Goal: Task Accomplishment & Management: Manage account settings

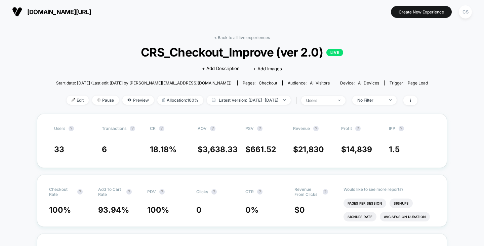
click at [472, 14] on button "CS" at bounding box center [464, 12] width 17 height 14
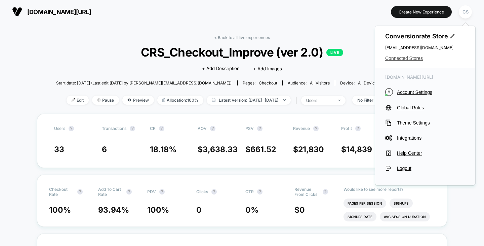
click at [424, 58] on span "Connected Stores" at bounding box center [425, 57] width 80 height 5
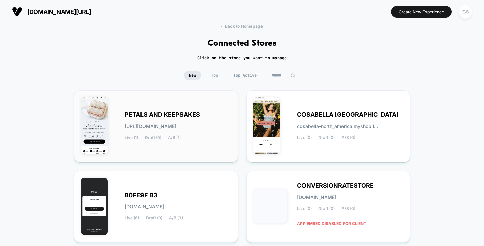
click at [140, 97] on div "PETALS AND KEEPSAKES petals-and_keepsakes.myshopify.com Live (1) Draft (0) A/B …" at bounding box center [156, 126] width 150 height 58
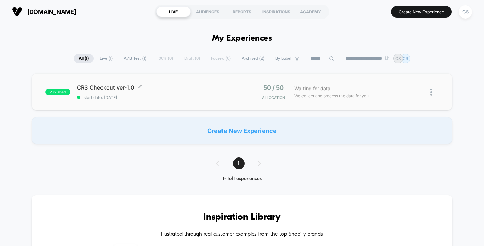
click at [119, 85] on span "CRS_Checkout_ver-1.0 Click to edit experience details" at bounding box center [159, 87] width 165 height 7
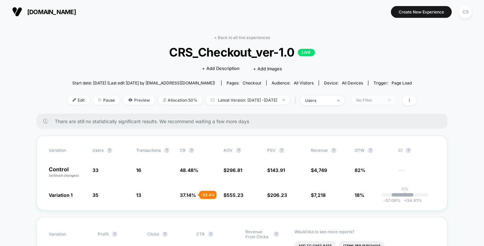
click at [383, 101] on div "No Filter" at bounding box center [369, 99] width 27 height 5
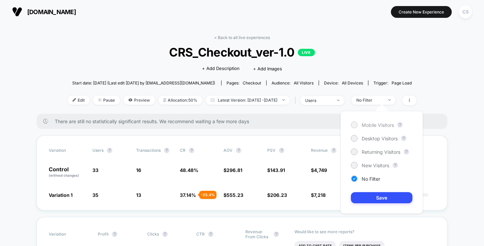
click at [373, 124] on span "Mobile Visitors" at bounding box center [377, 125] width 32 height 6
click at [384, 201] on button "Save" at bounding box center [381, 197] width 61 height 11
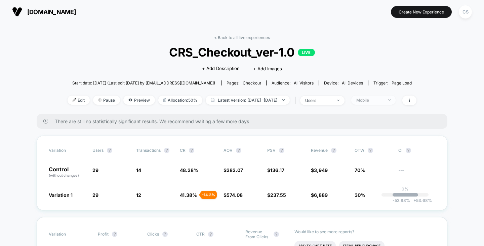
click at [382, 97] on div "Mobile" at bounding box center [369, 99] width 27 height 5
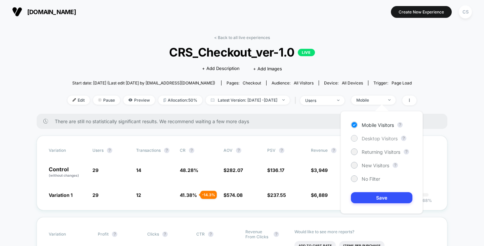
click at [370, 139] on span "Desktop Visitors" at bounding box center [379, 138] width 36 height 6
click at [377, 194] on button "Save" at bounding box center [381, 197] width 61 height 11
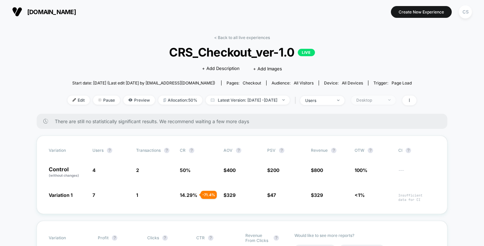
click at [395, 100] on span "Desktop" at bounding box center [373, 99] width 44 height 9
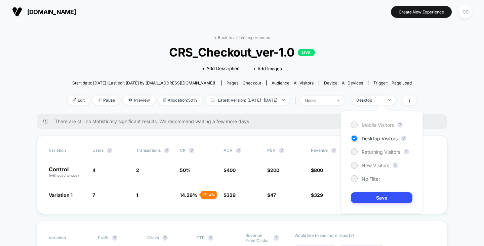
click at [385, 125] on span "Mobile Visitors" at bounding box center [377, 125] width 32 height 6
click at [386, 196] on button "Save" at bounding box center [381, 197] width 61 height 11
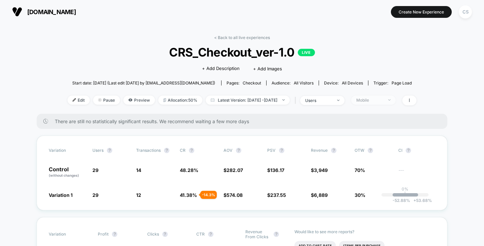
click at [381, 97] on div "Mobile" at bounding box center [369, 99] width 27 height 5
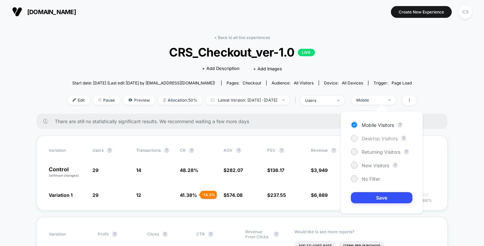
click at [375, 137] on span "Desktop Visitors" at bounding box center [379, 138] width 36 height 6
click at [374, 200] on button "Save" at bounding box center [381, 197] width 61 height 11
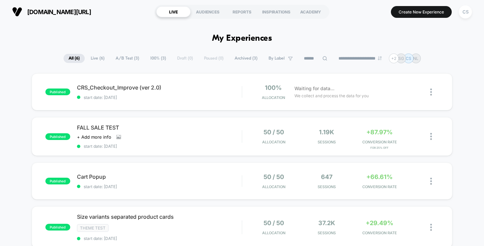
click at [55, 10] on span "[DOMAIN_NAME][URL]" at bounding box center [59, 11] width 64 height 7
click at [465, 8] on div "CS" at bounding box center [464, 11] width 13 height 13
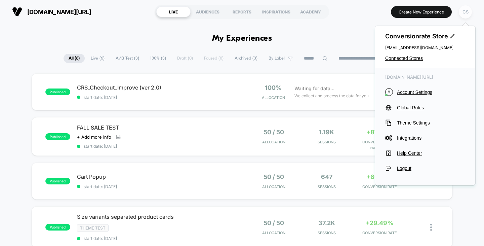
click at [465, 12] on div "CS" at bounding box center [464, 11] width 13 height 13
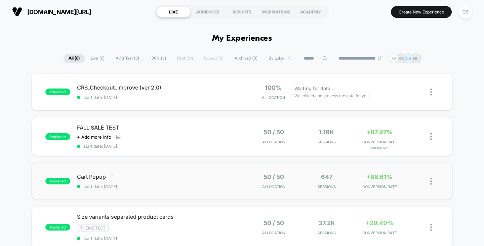
click at [195, 184] on span "start date: [DATE]" at bounding box center [159, 186] width 165 height 5
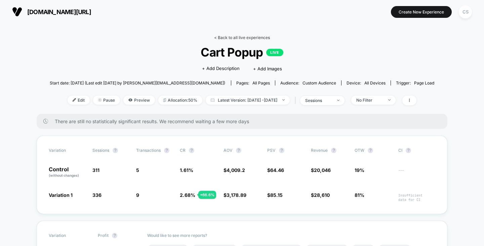
click at [223, 36] on link "< Back to all live experiences" at bounding box center [242, 37] width 56 height 5
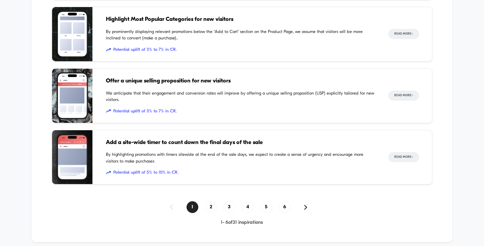
scroll to position [705, 0]
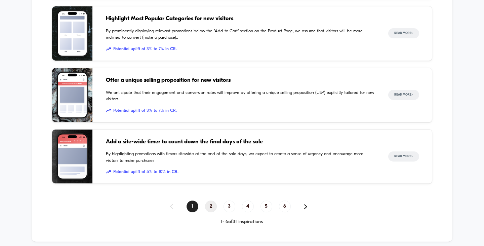
click at [211, 207] on span "2" at bounding box center [211, 206] width 12 height 12
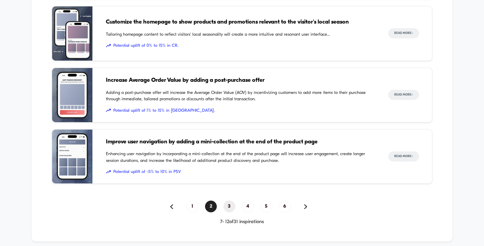
click at [230, 207] on span "3" at bounding box center [229, 206] width 12 height 12
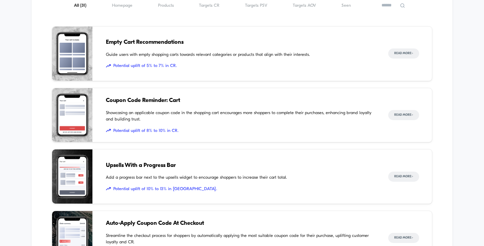
scroll to position [470, 0]
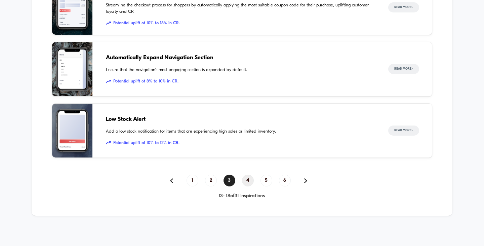
click at [248, 177] on span "4" at bounding box center [248, 180] width 12 height 12
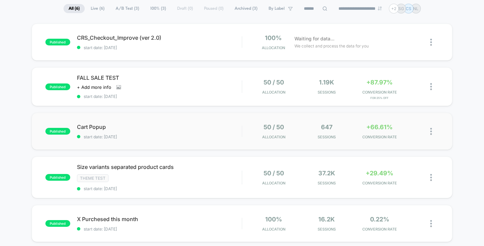
scroll to position [67, 0]
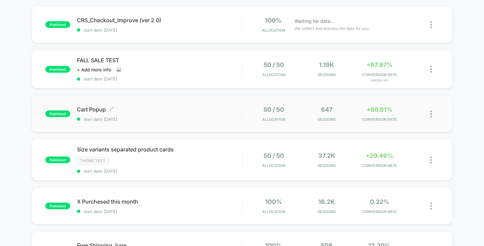
click at [137, 119] on span "start date: 29.09.2025" at bounding box center [159, 119] width 165 height 5
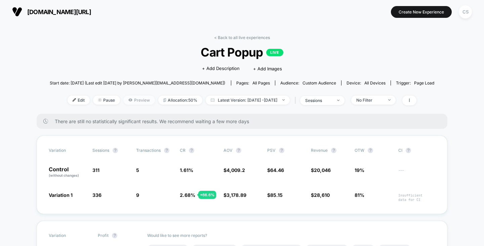
click at [132, 100] on span "Preview" at bounding box center [139, 99] width 32 height 9
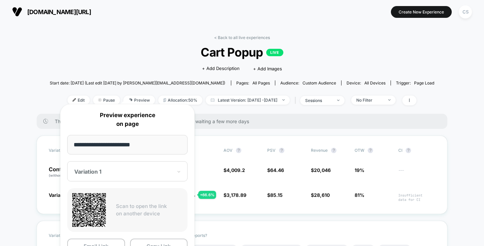
scroll to position [34, 0]
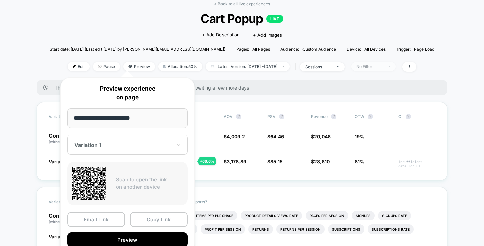
click at [375, 68] on span "No Filter" at bounding box center [373, 66] width 44 height 9
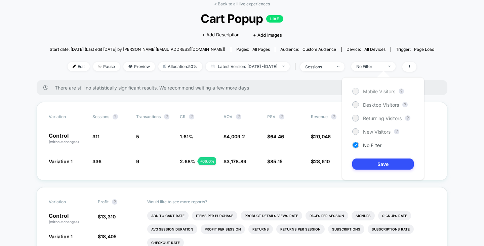
click at [374, 91] on span "Mobile Visitors" at bounding box center [379, 91] width 32 height 6
click at [377, 164] on button "Save" at bounding box center [382, 163] width 61 height 11
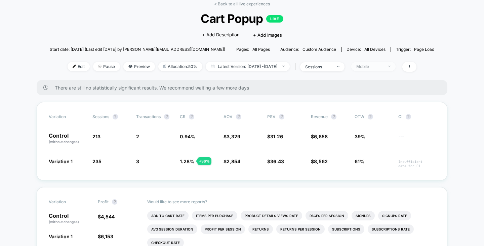
click at [383, 68] on div "Mobile" at bounding box center [369, 66] width 27 height 5
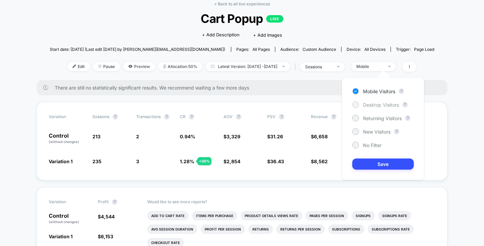
click at [384, 103] on span "Desktop Visitors" at bounding box center [381, 105] width 36 height 6
click at [385, 165] on button "Save" at bounding box center [382, 163] width 61 height 11
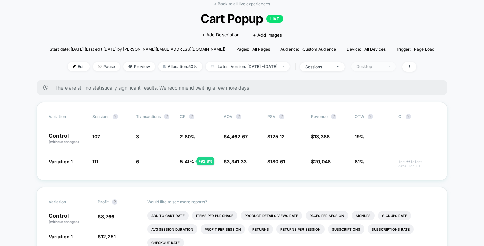
click at [383, 66] on div "Desktop" at bounding box center [369, 66] width 27 height 5
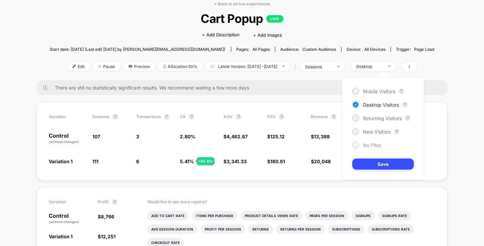
click at [363, 144] on span "No Filter" at bounding box center [372, 145] width 18 height 6
click at [369, 163] on button "Save" at bounding box center [382, 163] width 61 height 11
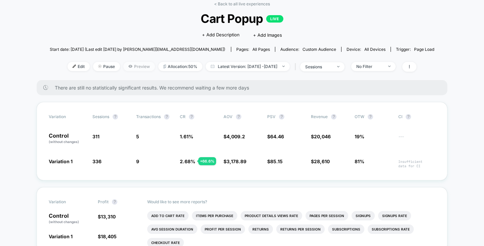
click at [130, 63] on span "Preview" at bounding box center [139, 66] width 32 height 9
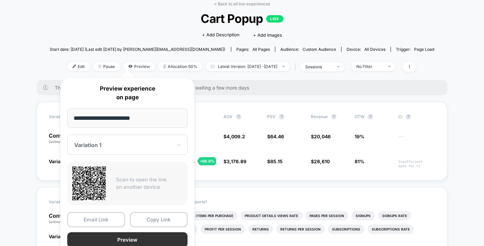
click at [136, 233] on button "Preview" at bounding box center [127, 239] width 120 height 15
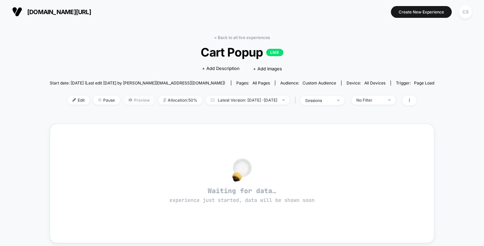
click at [126, 101] on span "Preview" at bounding box center [139, 99] width 32 height 9
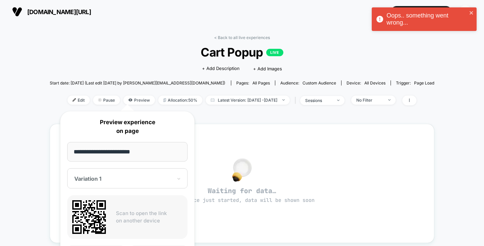
click at [283, 119] on div "< Back to all live experiences Cart Popup LIVE Click to edit experience details…" at bounding box center [242, 195] width 385 height 330
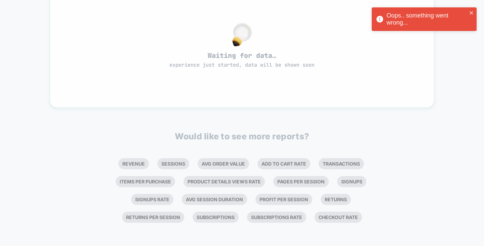
scroll to position [135, 0]
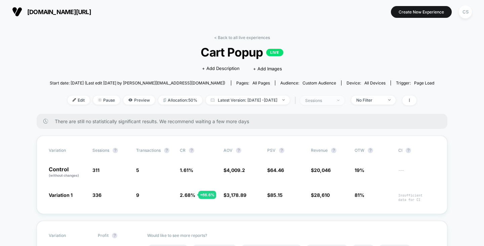
click at [332, 100] on div "sessions" at bounding box center [318, 100] width 27 height 5
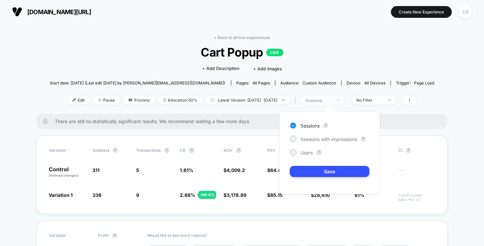
drag, startPoint x: 341, startPoint y: 100, endPoint x: 353, endPoint y: 101, distance: 11.5
click at [332, 100] on div "sessions" at bounding box center [318, 100] width 27 height 5
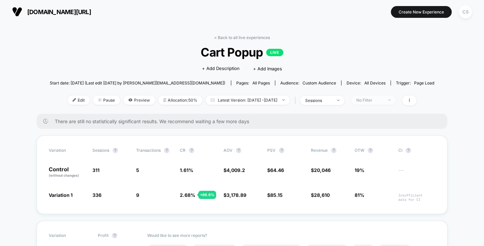
click at [383, 102] on div "No Filter" at bounding box center [369, 99] width 27 height 5
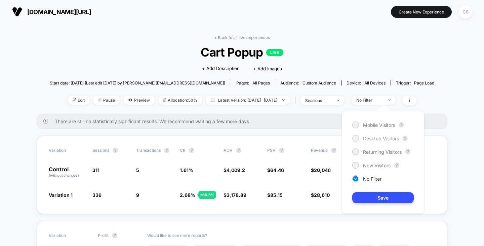
click at [373, 136] on span "Desktop Visitors" at bounding box center [381, 138] width 36 height 6
click at [382, 195] on button "Save" at bounding box center [382, 197] width 61 height 11
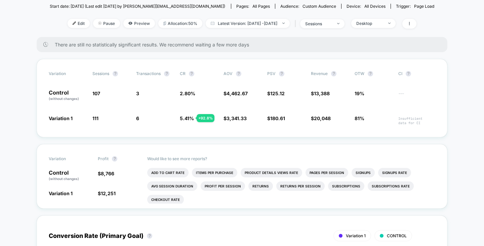
scroll to position [34, 0]
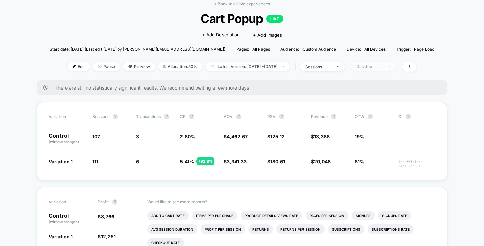
click at [378, 69] on span "Desktop" at bounding box center [373, 66] width 44 height 9
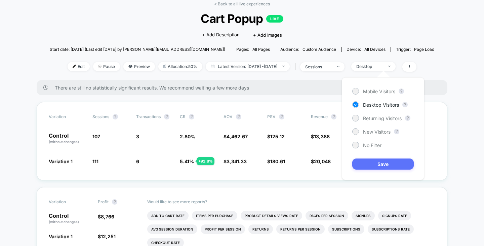
click at [386, 164] on button "Save" at bounding box center [382, 163] width 61 height 11
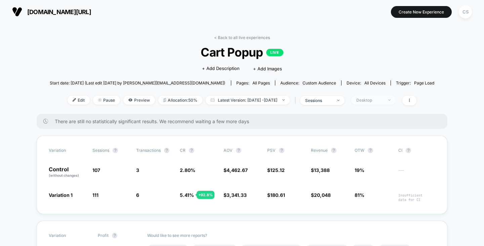
click at [374, 96] on span "Desktop" at bounding box center [373, 99] width 44 height 9
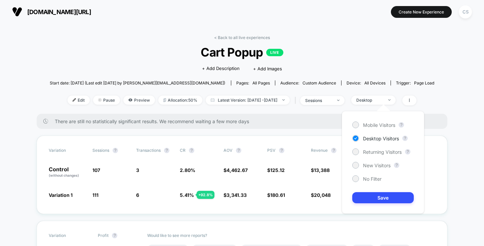
click at [373, 128] on div "Mobile Visitors ? Desktop Visitors ? Returning Visitors ? New Visitors ? No Fil…" at bounding box center [383, 162] width 82 height 102
click at [372, 125] on span "Mobile Visitors" at bounding box center [379, 125] width 32 height 6
click at [375, 196] on button "Save" at bounding box center [382, 197] width 61 height 11
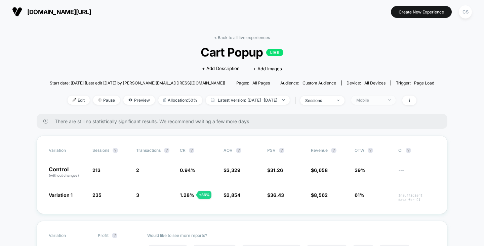
click at [383, 99] on div "Mobile" at bounding box center [369, 99] width 27 height 5
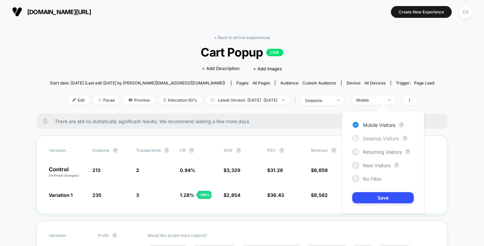
click at [378, 137] on span "Desktop Visitors" at bounding box center [381, 138] width 36 height 6
click at [381, 201] on button "Save" at bounding box center [382, 197] width 61 height 11
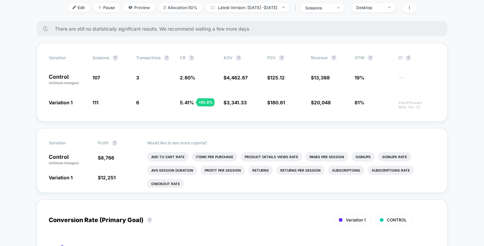
scroll to position [67, 0]
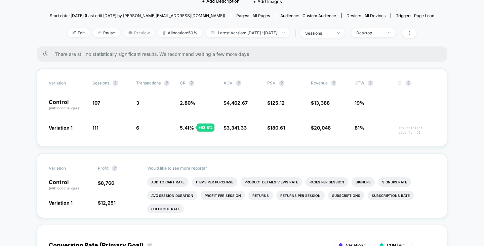
click at [123, 29] on span "Preview" at bounding box center [139, 32] width 32 height 9
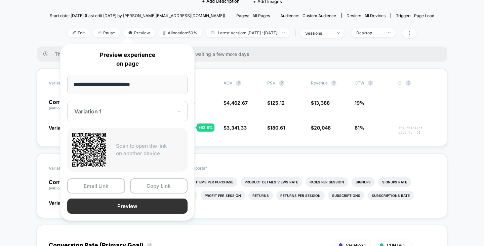
click at [112, 204] on button "Preview" at bounding box center [127, 205] width 120 height 15
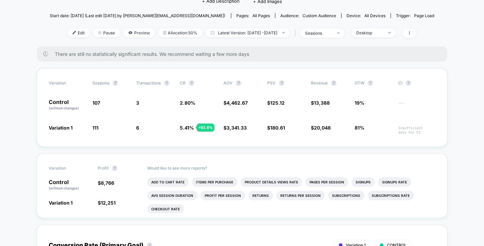
scroll to position [0, 0]
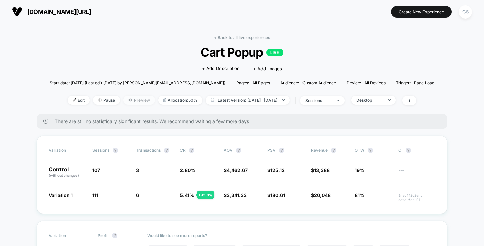
click at [128, 101] on icon at bounding box center [130, 100] width 4 height 4
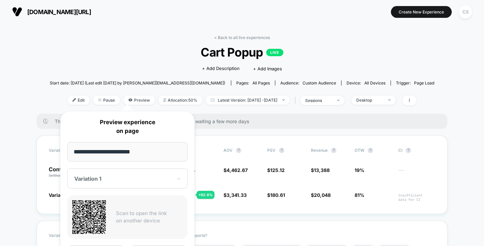
click at [189, 211] on div "**********" at bounding box center [127, 199] width 134 height 177
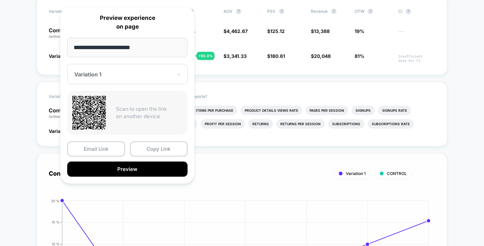
scroll to position [168, 0]
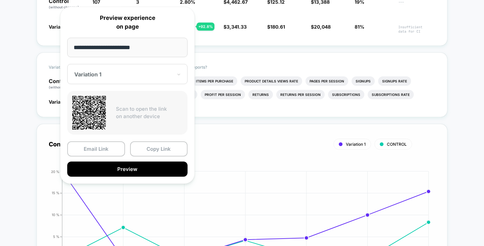
click at [153, 171] on button "Preview" at bounding box center [127, 168] width 120 height 15
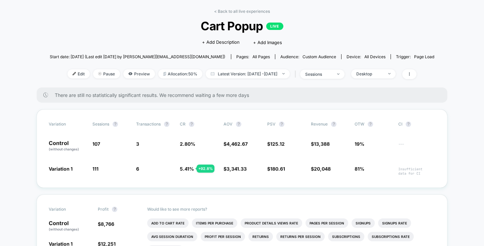
scroll to position [0, 0]
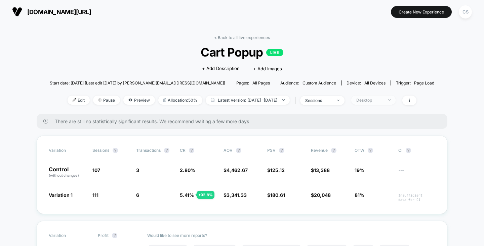
click at [371, 95] on span "Desktop" at bounding box center [373, 99] width 44 height 9
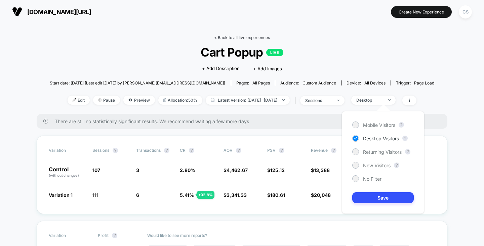
click at [240, 38] on link "< Back to all live experiences" at bounding box center [242, 37] width 56 height 5
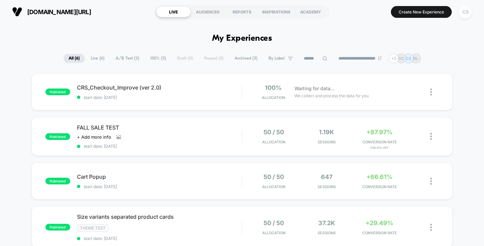
click at [462, 12] on div "CS" at bounding box center [464, 11] width 13 height 13
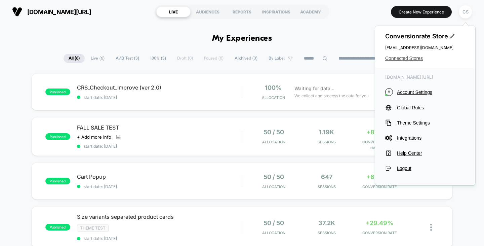
click at [395, 58] on span "Connected Stores" at bounding box center [425, 57] width 80 height 5
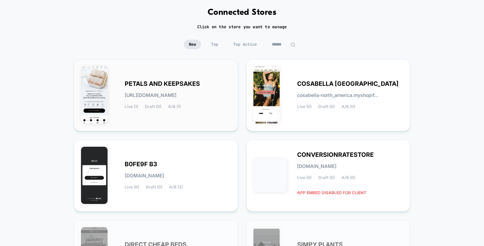
scroll to position [67, 0]
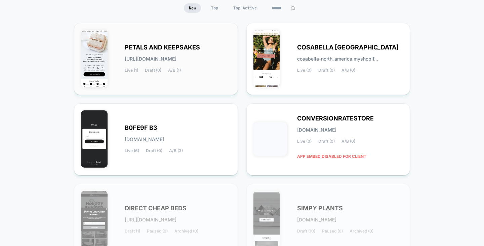
click at [194, 66] on div "PETALS AND KEEPSAKES [URL][DOMAIN_NAME] Live (1) Draft (0) A/B (1)" at bounding box center [178, 59] width 106 height 28
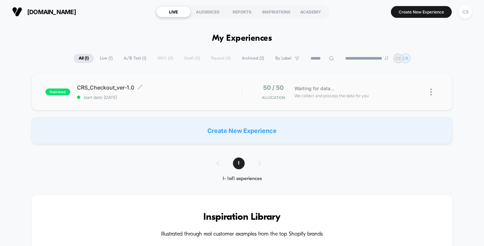
click at [195, 88] on span "CRS_Checkout_ver-1.0 Click to edit experience details" at bounding box center [159, 87] width 165 height 7
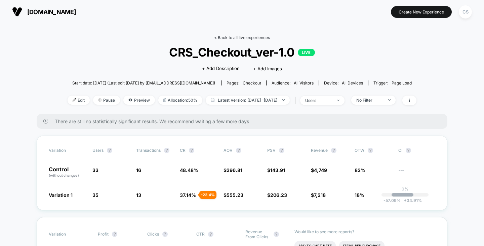
click at [242, 37] on link "< Back to all live experiences" at bounding box center [242, 37] width 56 height 5
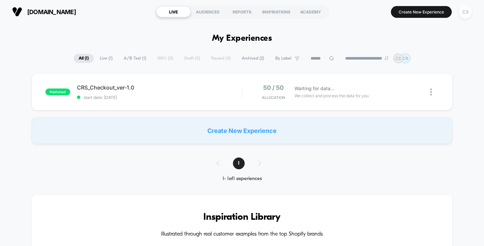
click at [467, 11] on div "CS" at bounding box center [464, 11] width 13 height 13
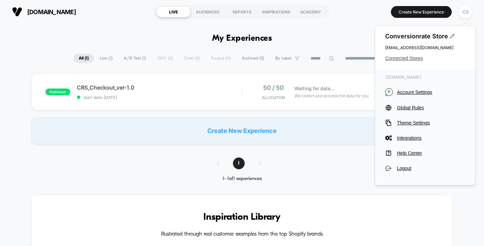
click at [405, 58] on span "Connected Stores" at bounding box center [425, 57] width 80 height 5
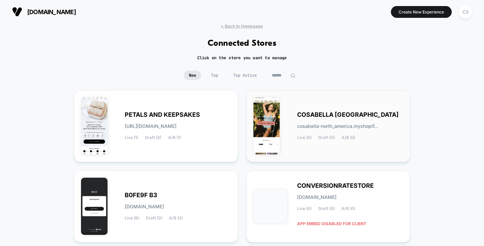
scroll to position [34, 0]
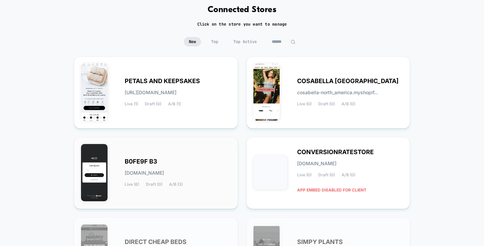
click at [141, 156] on div "B0FE9F B3 [DOMAIN_NAME] Live (6) Draft (0) A/B (3)" at bounding box center [156, 173] width 150 height 58
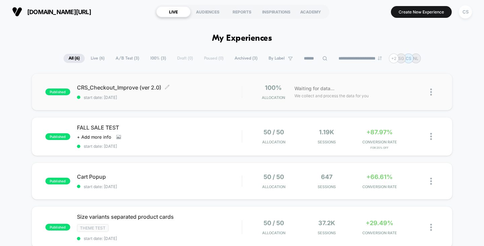
scroll to position [34, 0]
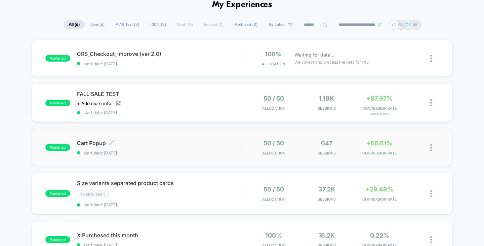
click at [196, 144] on span "Cart Popup Click to edit experience details" at bounding box center [159, 142] width 165 height 7
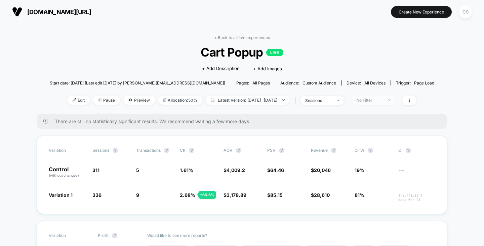
click at [383, 98] on div "No Filter" at bounding box center [369, 99] width 27 height 5
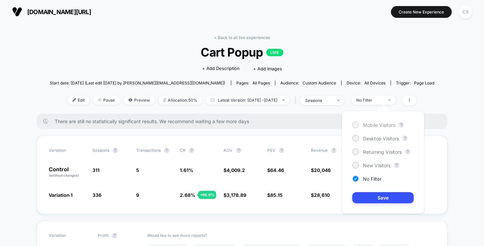
click at [379, 123] on span "Mobile Visitors" at bounding box center [379, 125] width 32 height 6
click at [371, 193] on button "Save" at bounding box center [382, 197] width 61 height 11
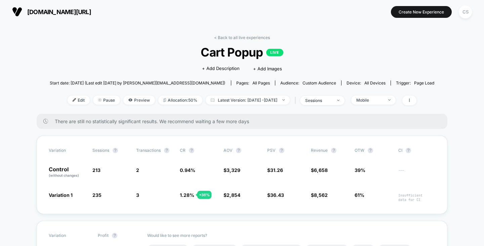
click at [239, 39] on link "< Back to all live experiences" at bounding box center [242, 37] width 56 height 5
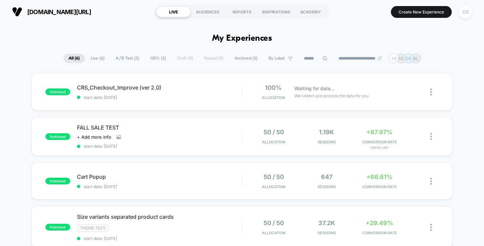
click at [460, 14] on div "CS" at bounding box center [464, 11] width 13 height 13
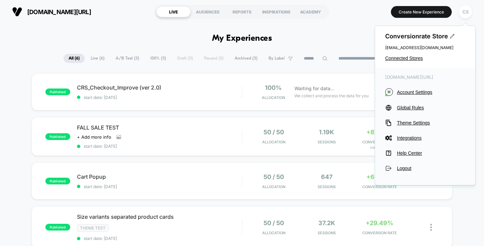
click at [393, 58] on span "Connected Stores" at bounding box center [425, 57] width 80 height 5
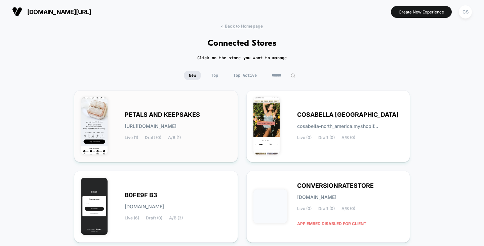
click at [159, 112] on span "PETALS AND KEEPSAKES" at bounding box center [162, 114] width 75 height 5
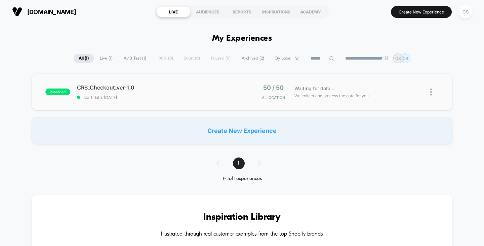
click at [167, 79] on div "published CRS_Checkout_ver-1.0 start date: [DATE] 50 / 50 Allocation Waiting fo…" at bounding box center [242, 91] width 421 height 37
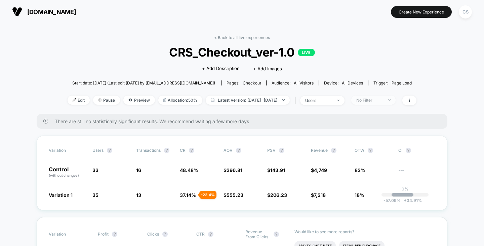
click at [379, 98] on div "No Filter" at bounding box center [369, 99] width 27 height 5
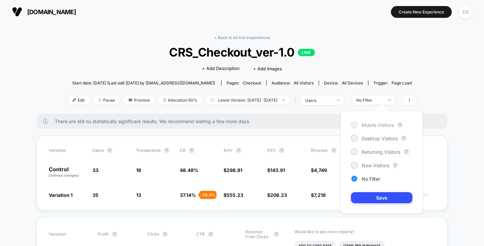
click at [381, 125] on span "Mobile Visitors" at bounding box center [377, 125] width 32 height 6
click at [384, 195] on button "Save" at bounding box center [381, 197] width 61 height 11
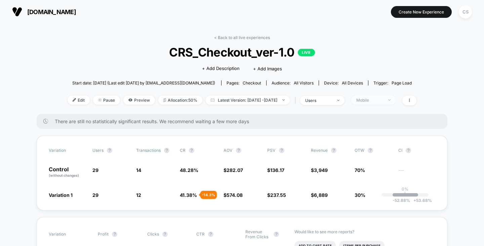
click at [383, 97] on div "Mobile" at bounding box center [369, 99] width 27 height 5
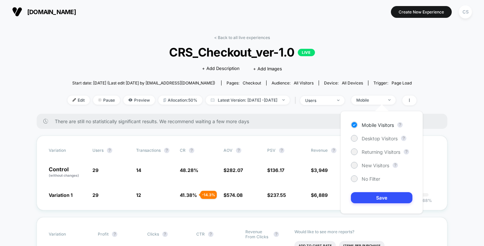
click at [379, 133] on div "Mobile Visitors ? Desktop Visitors ? Returning Visitors ? New Visitors ? No Fil…" at bounding box center [381, 162] width 82 height 102
click at [379, 135] on div "Desktop Visitors" at bounding box center [374, 138] width 47 height 7
click at [375, 200] on button "Save" at bounding box center [381, 197] width 61 height 11
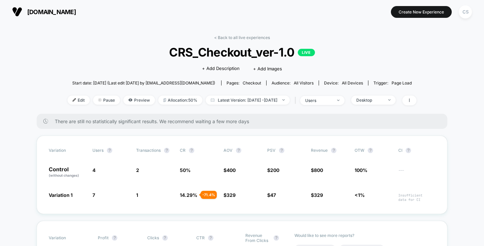
click at [374, 92] on div "< Back to all live experiences CRS_Checkout_ver-1.0 LIVE Click to edit experien…" at bounding box center [242, 74] width 349 height 79
click at [375, 94] on div "< Back to all live experiences CRS_Checkout_ver-1.0 LIVE Click to edit experien…" at bounding box center [242, 74] width 349 height 79
click at [375, 99] on div "Desktop" at bounding box center [369, 99] width 27 height 5
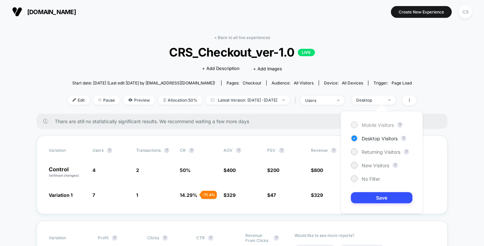
click at [372, 126] on span "Mobile Visitors" at bounding box center [377, 125] width 32 height 6
click at [377, 196] on button "Save" at bounding box center [381, 197] width 61 height 11
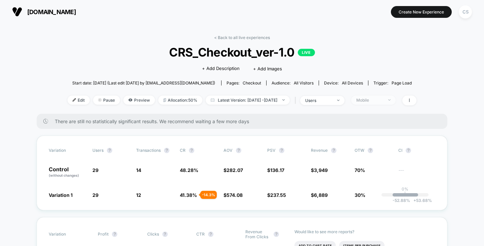
click at [383, 100] on div "Mobile" at bounding box center [369, 99] width 27 height 5
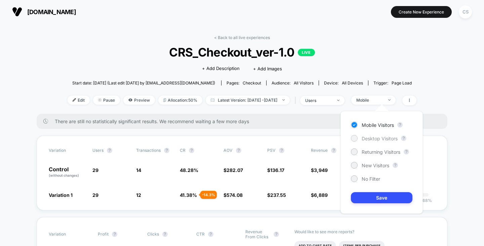
click at [377, 135] on span "Desktop Visitors" at bounding box center [379, 138] width 36 height 6
click at [380, 200] on button "Save" at bounding box center [381, 197] width 61 height 11
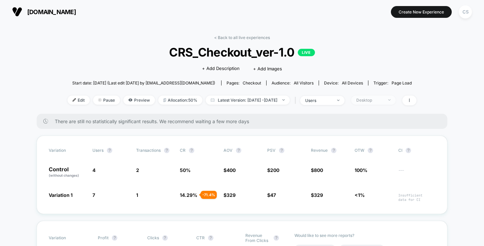
click at [395, 101] on span "Desktop" at bounding box center [373, 99] width 44 height 9
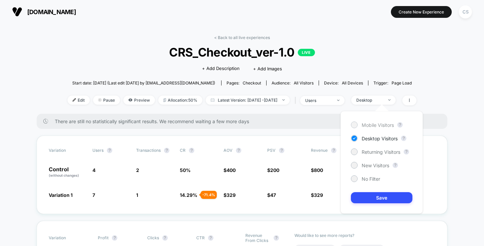
click at [378, 123] on span "Mobile Visitors" at bounding box center [377, 125] width 32 height 6
click at [376, 197] on button "Save" at bounding box center [381, 197] width 61 height 11
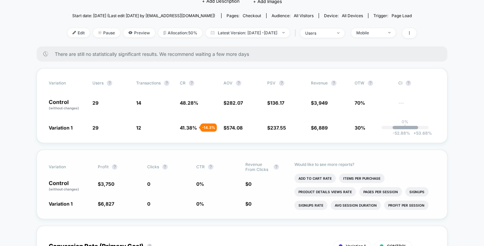
scroll to position [34, 0]
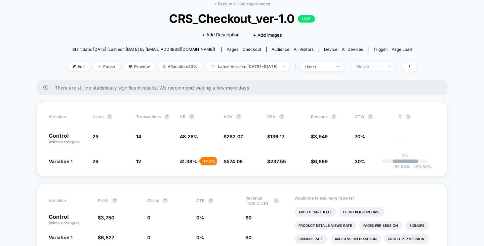
click at [383, 67] on div "Mobile" at bounding box center [369, 66] width 27 height 5
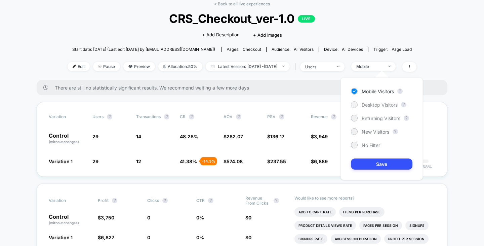
click at [372, 105] on span "Desktop Visitors" at bounding box center [379, 105] width 36 height 6
click at [367, 164] on button "Save" at bounding box center [381, 163] width 61 height 11
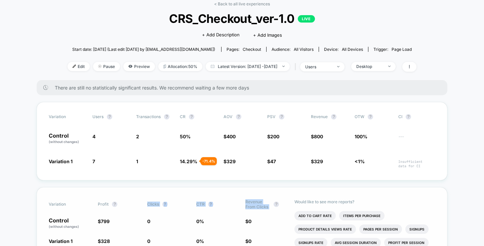
drag, startPoint x: 145, startPoint y: 203, endPoint x: 272, endPoint y: 203, distance: 126.6
click at [272, 203] on div "Variation Profit ? Clicks ? CTR ? Revenue From Clicks ?" at bounding box center [242, 204] width 386 height 10
click at [304, 197] on div "Would like to see more reports? Add To Cart Rate Items Per Purchase Product Det…" at bounding box center [364, 221] width 141 height 69
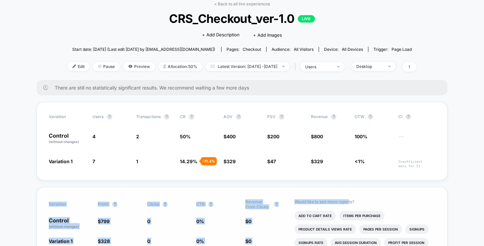
drag, startPoint x: 49, startPoint y: 204, endPoint x: 349, endPoint y: 197, distance: 300.3
click at [349, 197] on div "Variation Profit ? Clicks ? CTR ? Revenue From Clicks ? Control (without change…" at bounding box center [242, 221] width 410 height 69
click at [349, 197] on div "Would like to see more reports? Add To Cart Rate Items Per Purchase Product Det…" at bounding box center [364, 221] width 141 height 69
drag, startPoint x: 356, startPoint y: 200, endPoint x: 44, endPoint y: 194, distance: 311.7
click at [44, 194] on div "Variation Profit ? Clicks ? CTR ? Revenue From Clicks ? Control (without change…" at bounding box center [242, 221] width 410 height 69
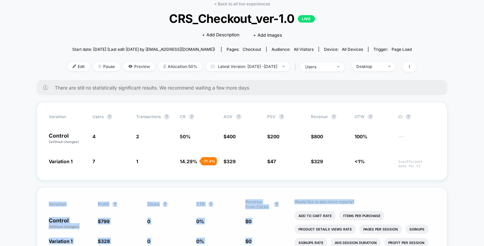
click at [48, 194] on div "Variation Profit ? Clicks ? CTR ? Revenue From Clicks ? Control (without change…" at bounding box center [242, 221] width 410 height 69
drag, startPoint x: 50, startPoint y: 201, endPoint x: 356, endPoint y: 197, distance: 305.7
click at [356, 197] on div "Variation Profit ? Clicks ? CTR ? Revenue From Clicks ? Control (without change…" at bounding box center [242, 221] width 410 height 69
click at [348, 194] on div "Would like to see more reports? Add To Cart Rate Items Per Purchase Product Det…" at bounding box center [364, 221] width 141 height 69
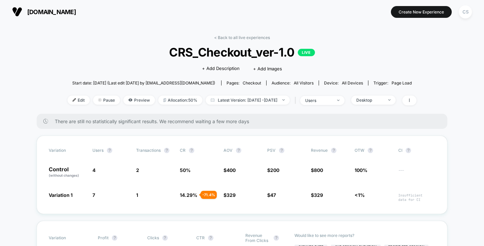
click at [361, 96] on div "Desktop" at bounding box center [372, 99] width 48 height 9
click at [368, 99] on div "Desktop" at bounding box center [369, 99] width 27 height 5
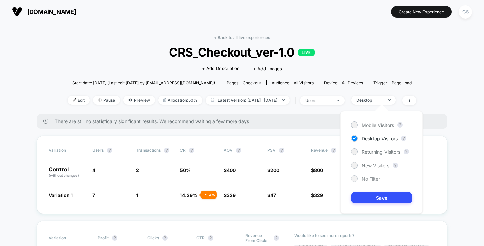
click at [373, 180] on span "No Filter" at bounding box center [370, 179] width 18 height 6
click at [374, 192] on button "Save" at bounding box center [381, 197] width 61 height 11
